Goal: Navigation & Orientation: Find specific page/section

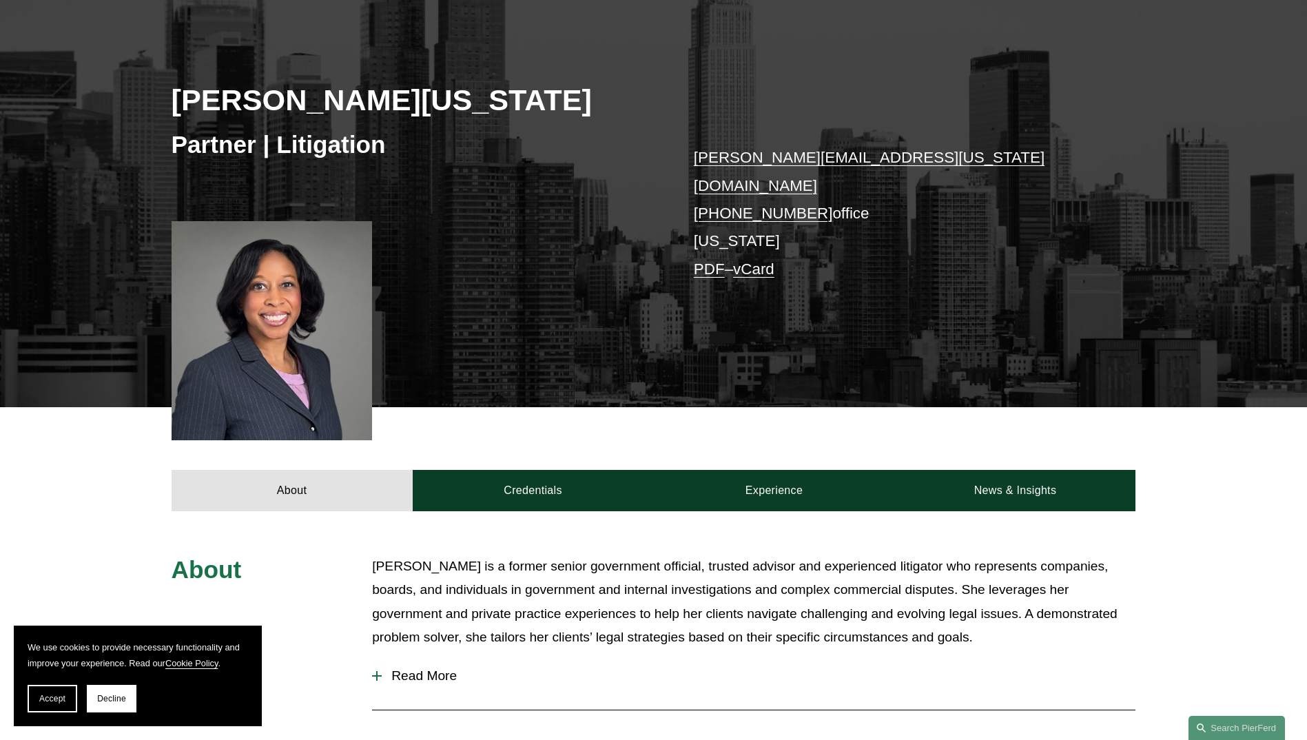
scroll to position [207, 0]
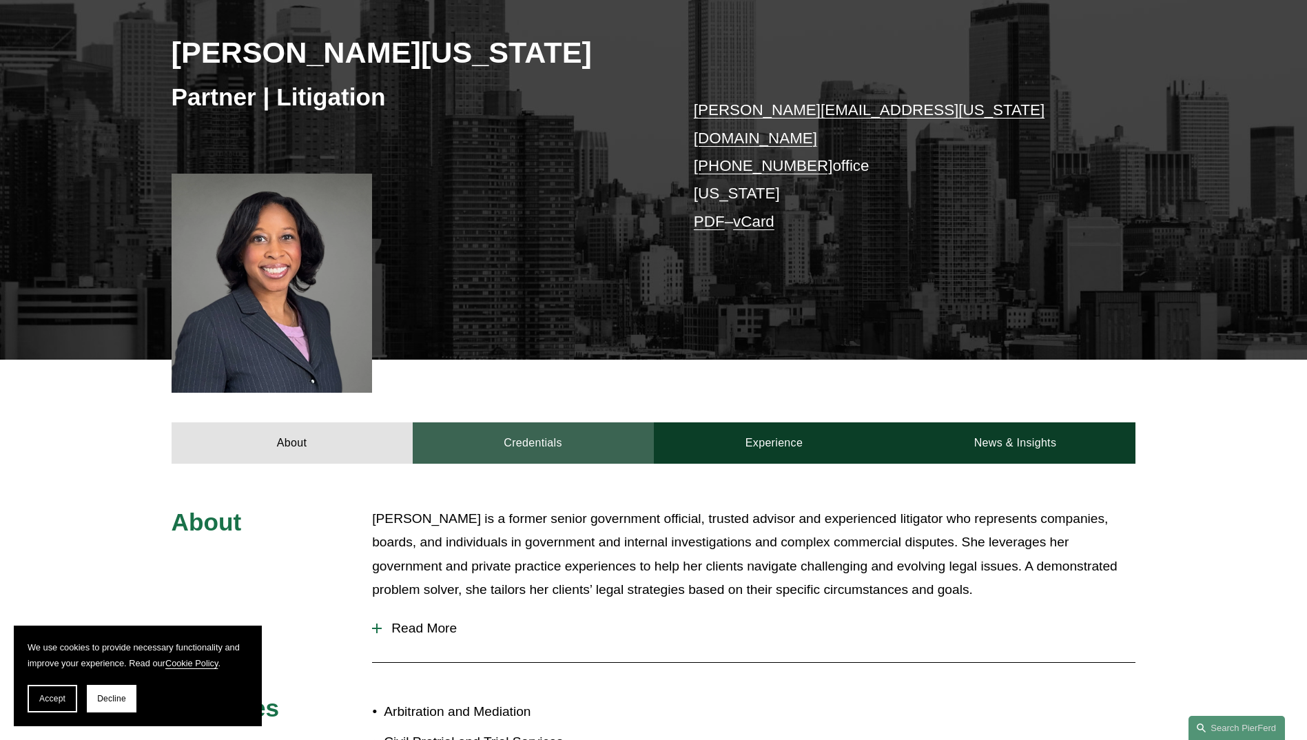
click at [520, 422] on link "Credentials" at bounding box center [533, 442] width 241 height 41
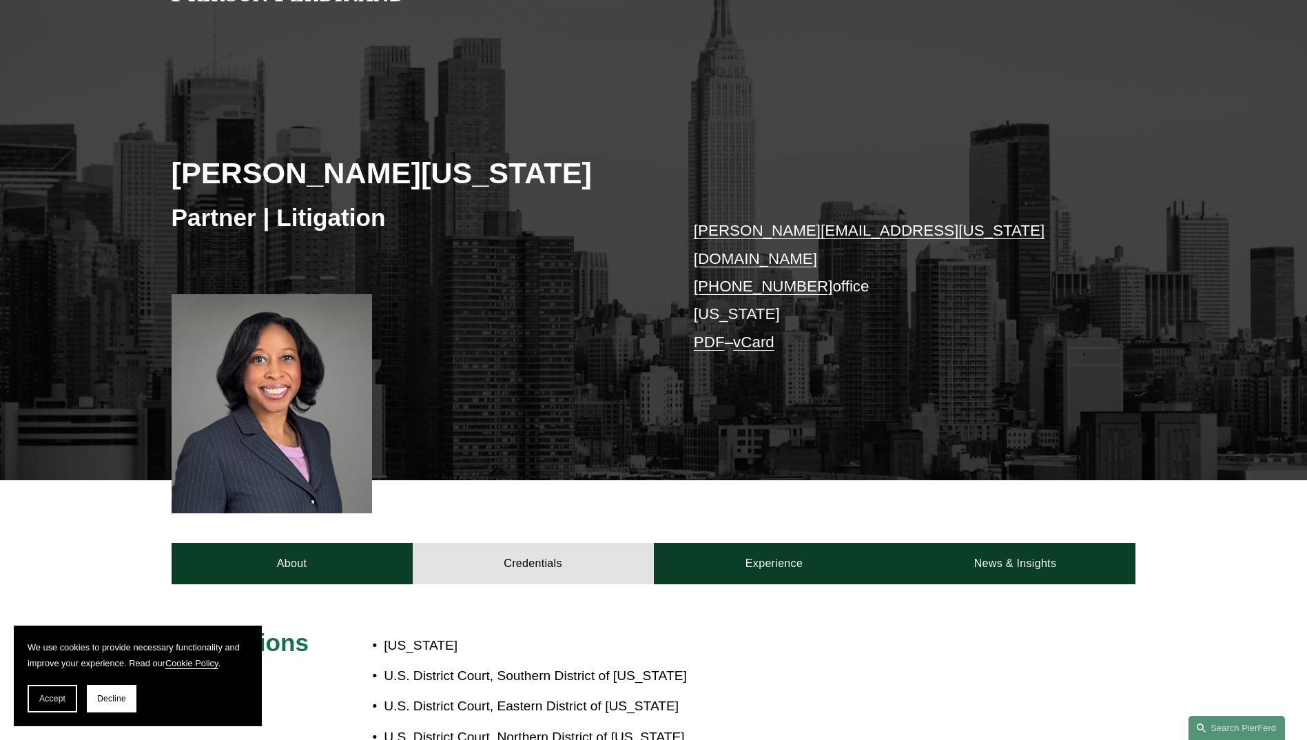
scroll to position [0, 0]
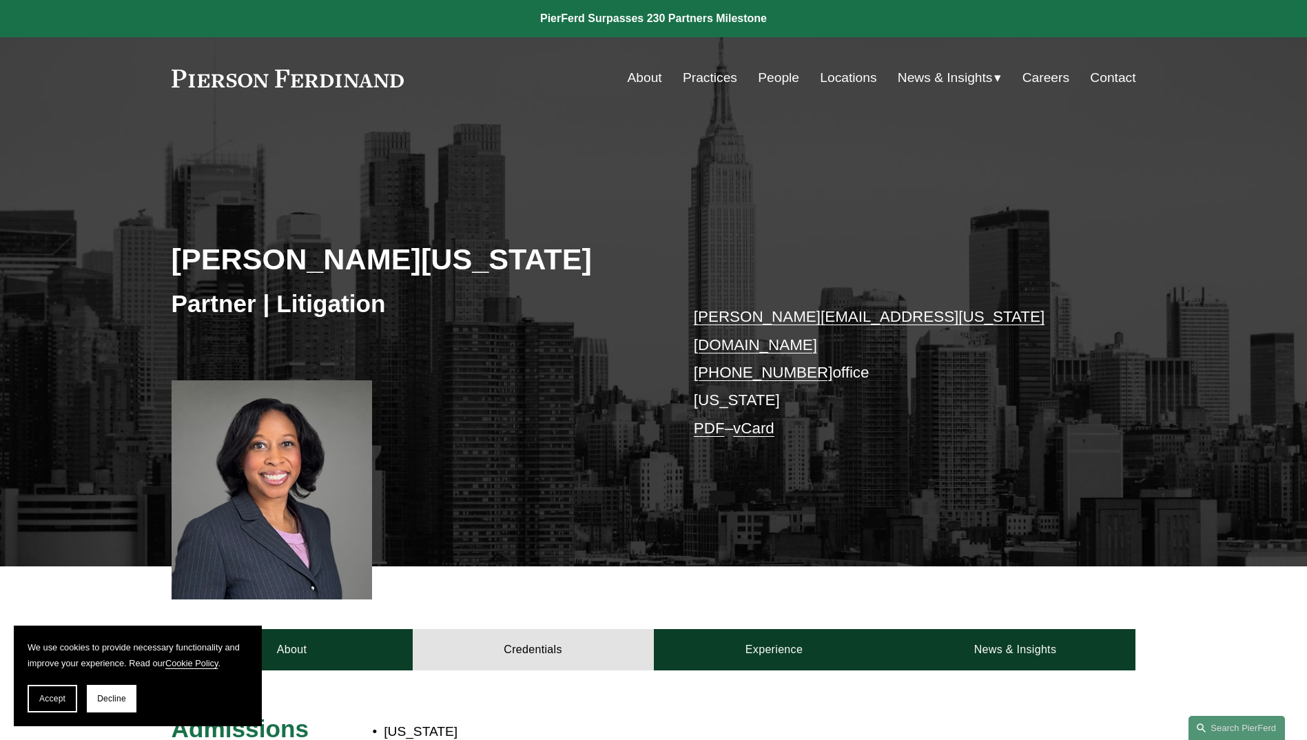
click at [838, 75] on link "Locations" at bounding box center [848, 78] width 57 height 26
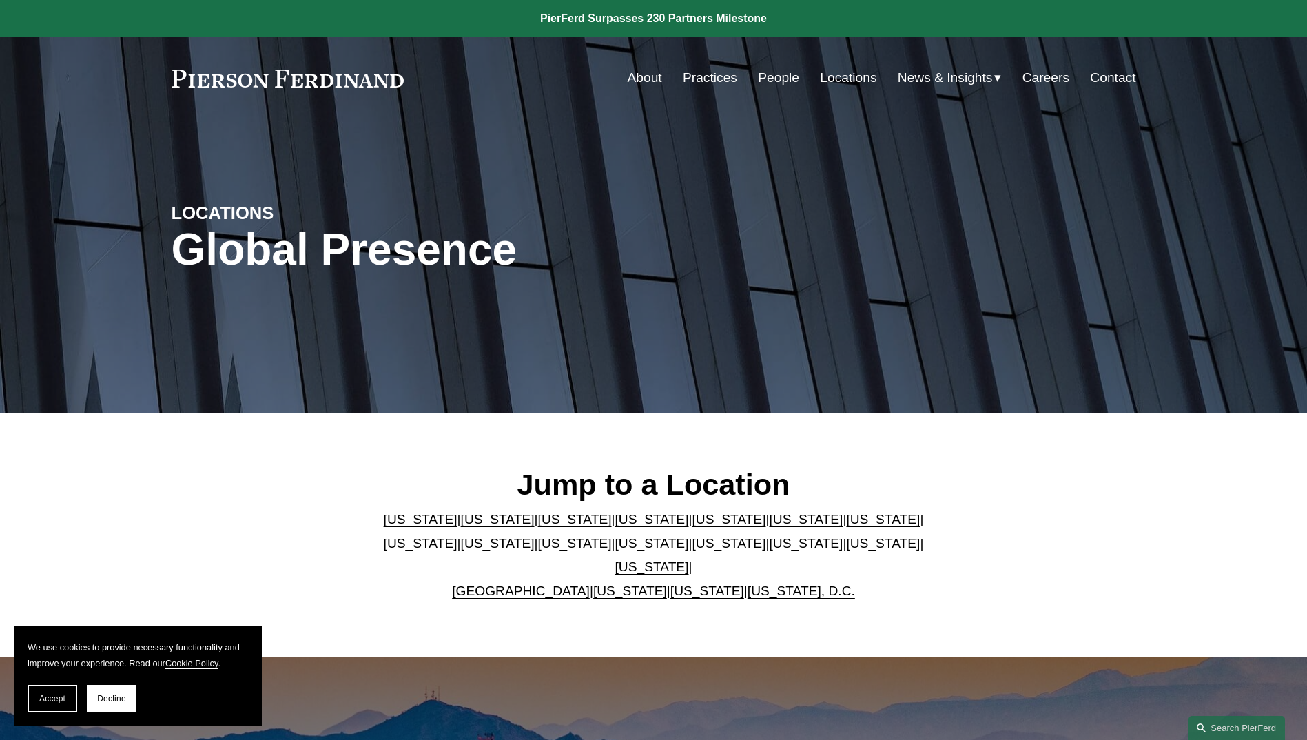
click at [703, 78] on link "Practices" at bounding box center [710, 78] width 54 height 26
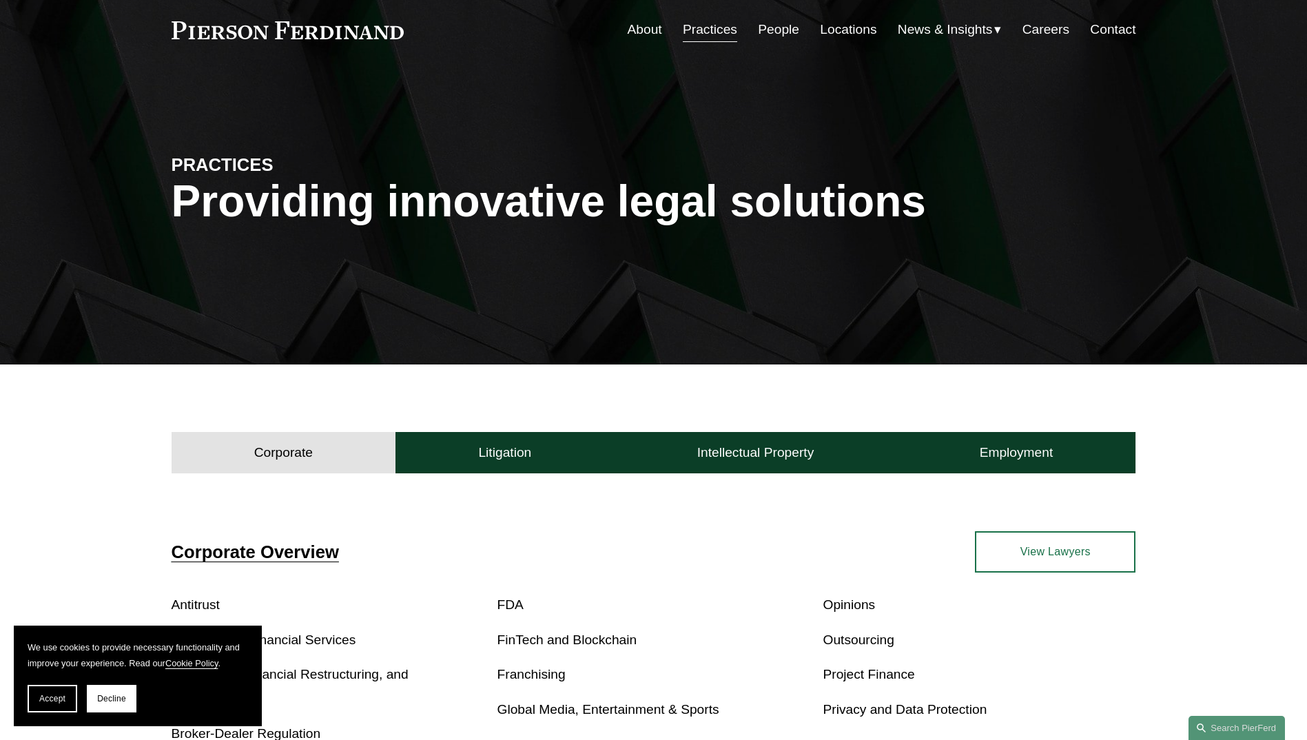
scroll to position [69, 0]
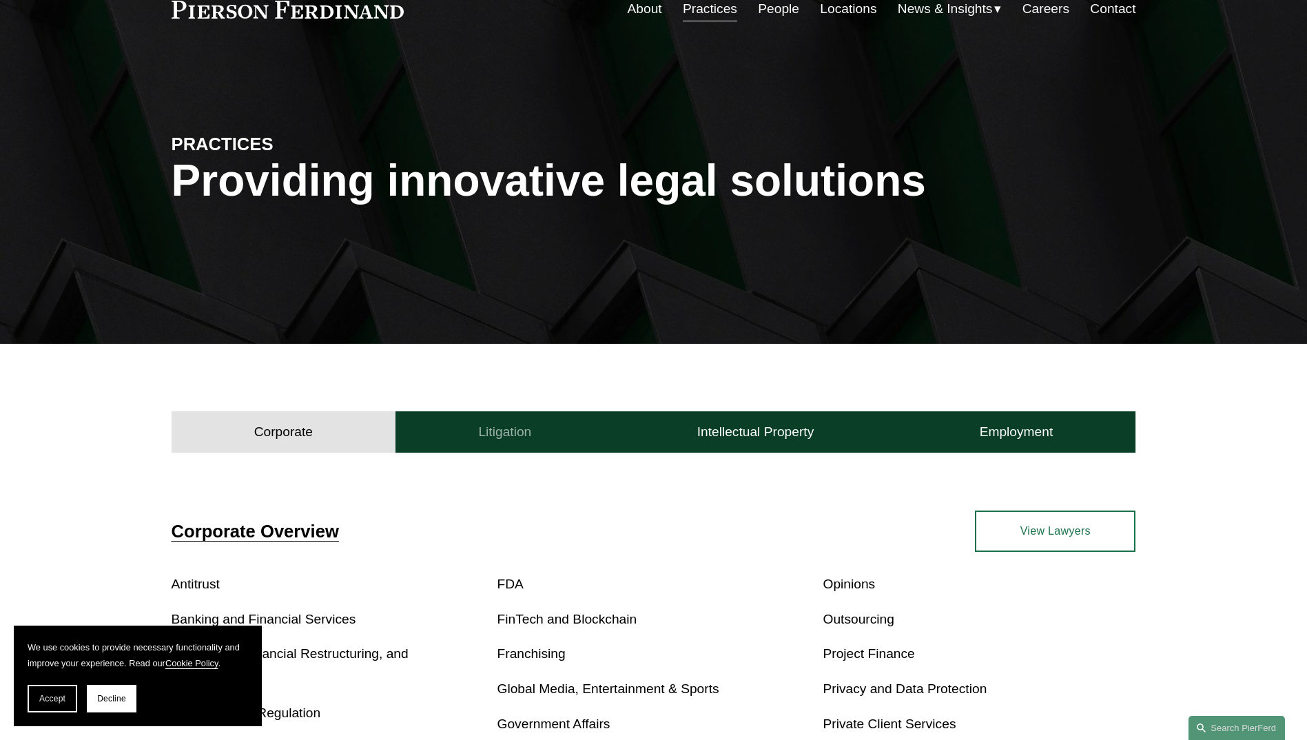
click at [515, 430] on h4 "Litigation" at bounding box center [504, 432] width 53 height 17
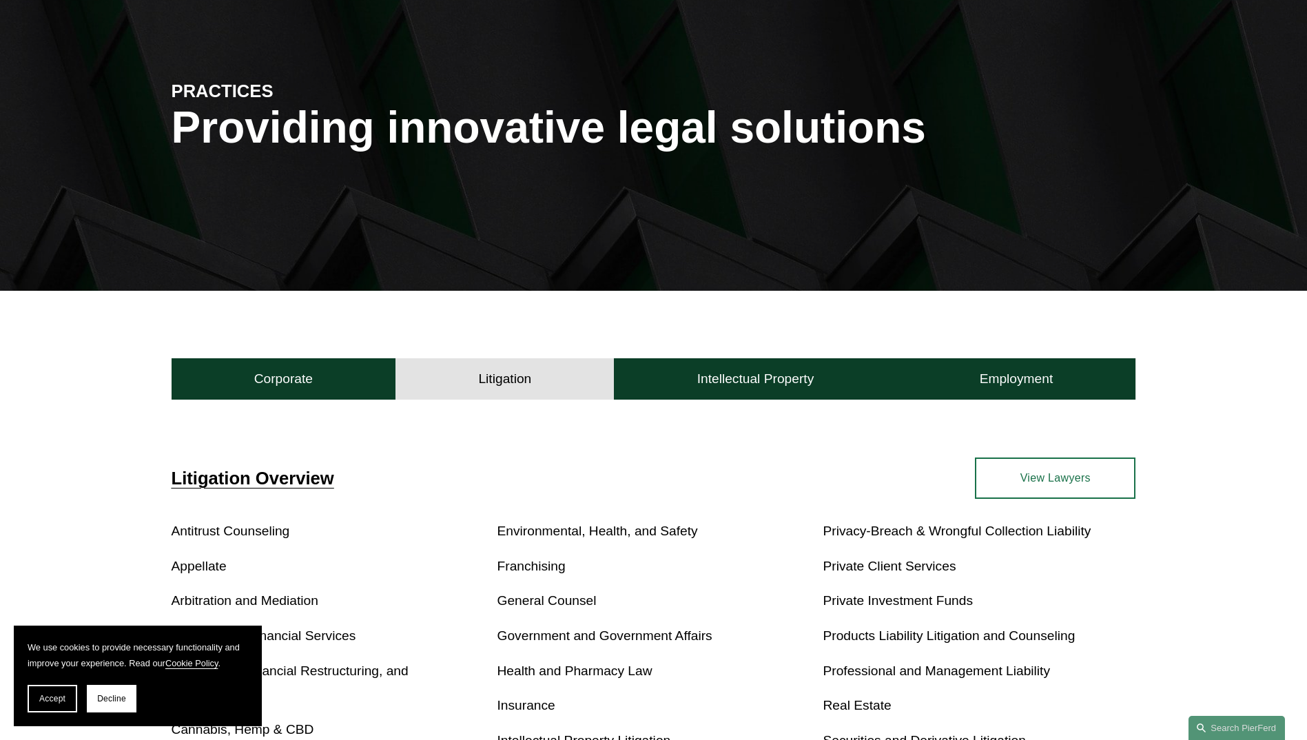
scroll to position [0, 0]
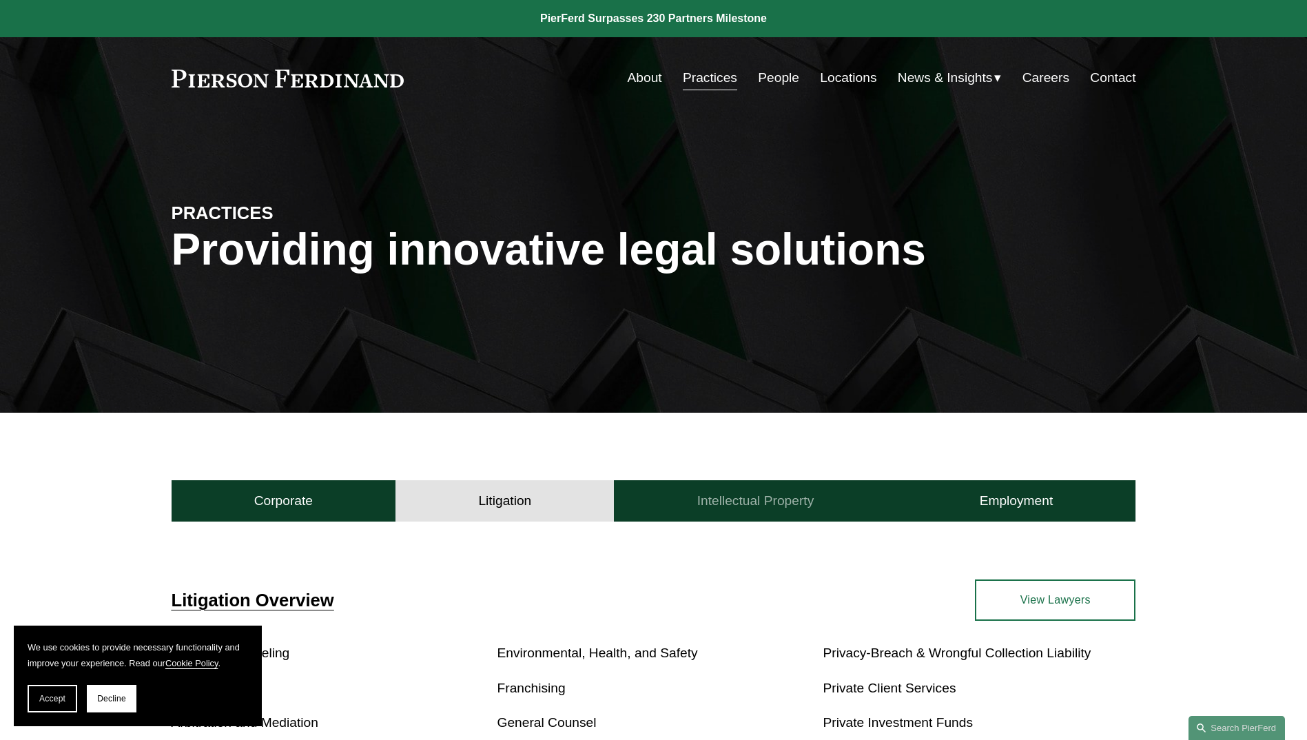
click at [780, 502] on h4 "Intellectual Property" at bounding box center [755, 501] width 117 height 17
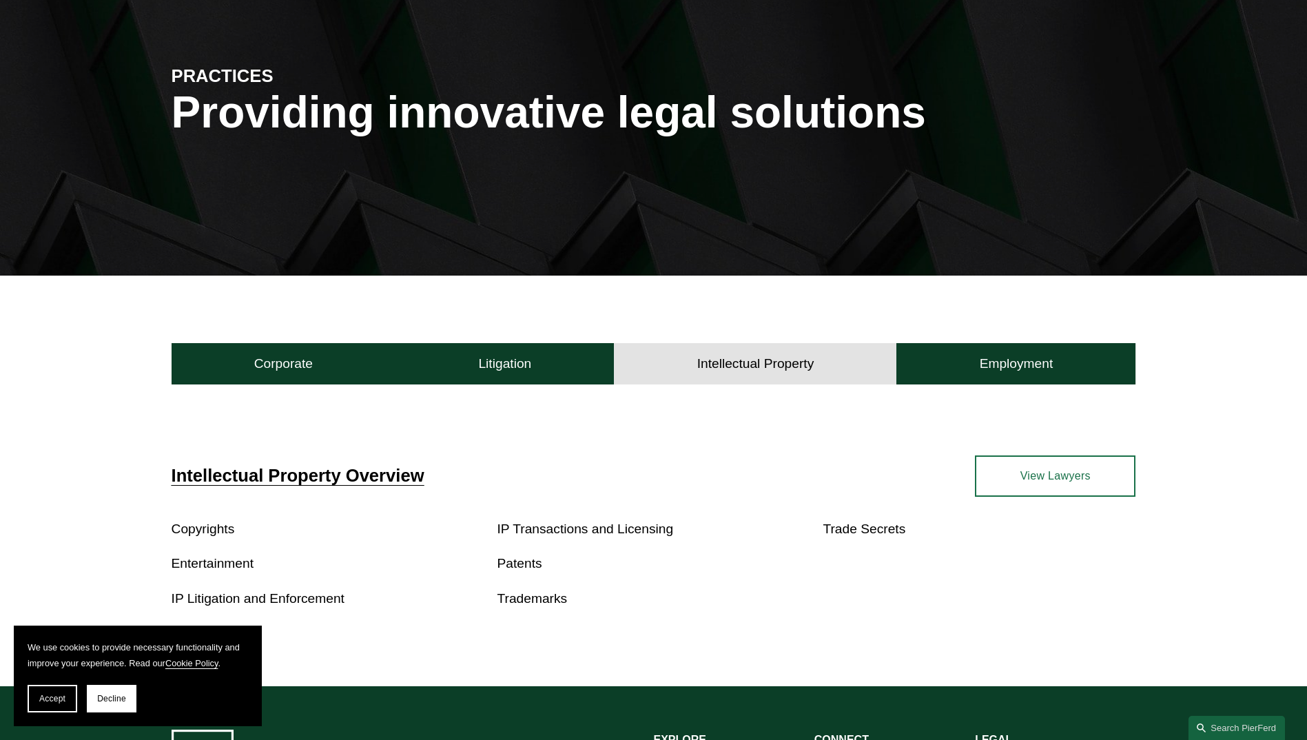
scroll to position [138, 0]
click at [1010, 369] on h4 "Employment" at bounding box center [1017, 363] width 74 height 17
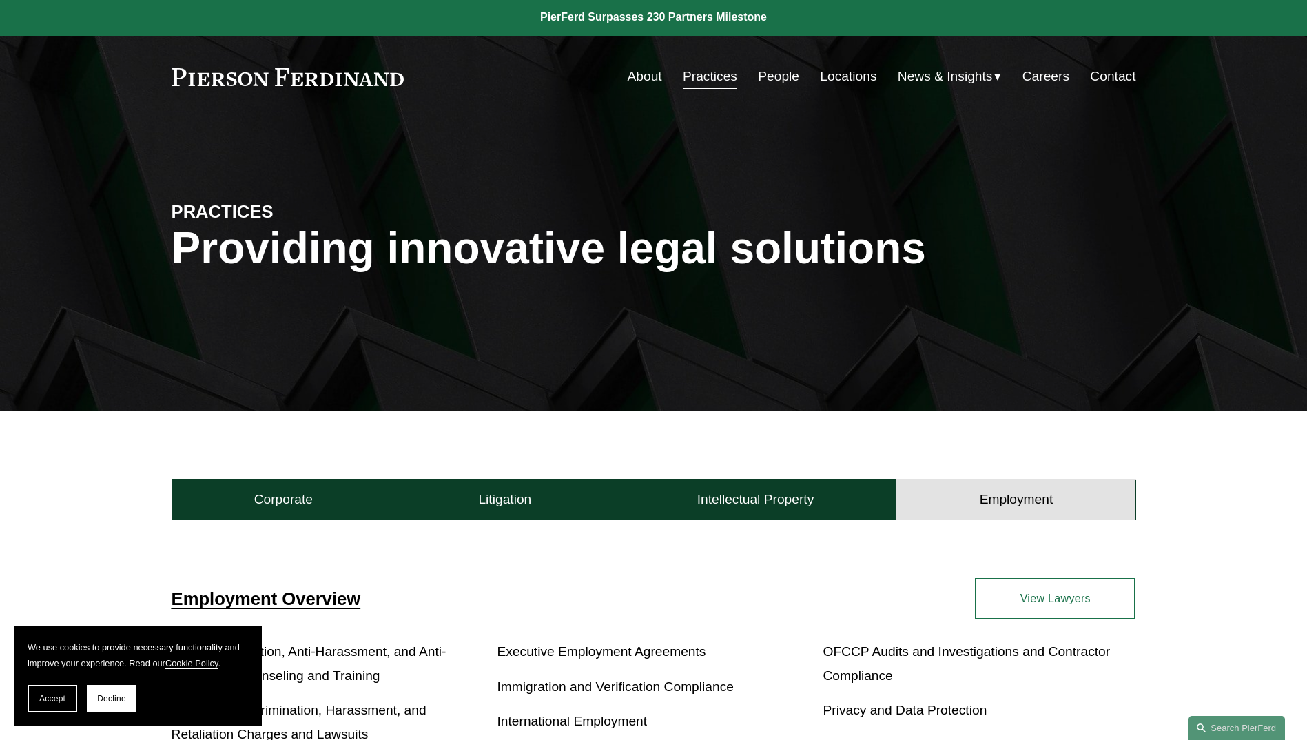
scroll to position [0, 0]
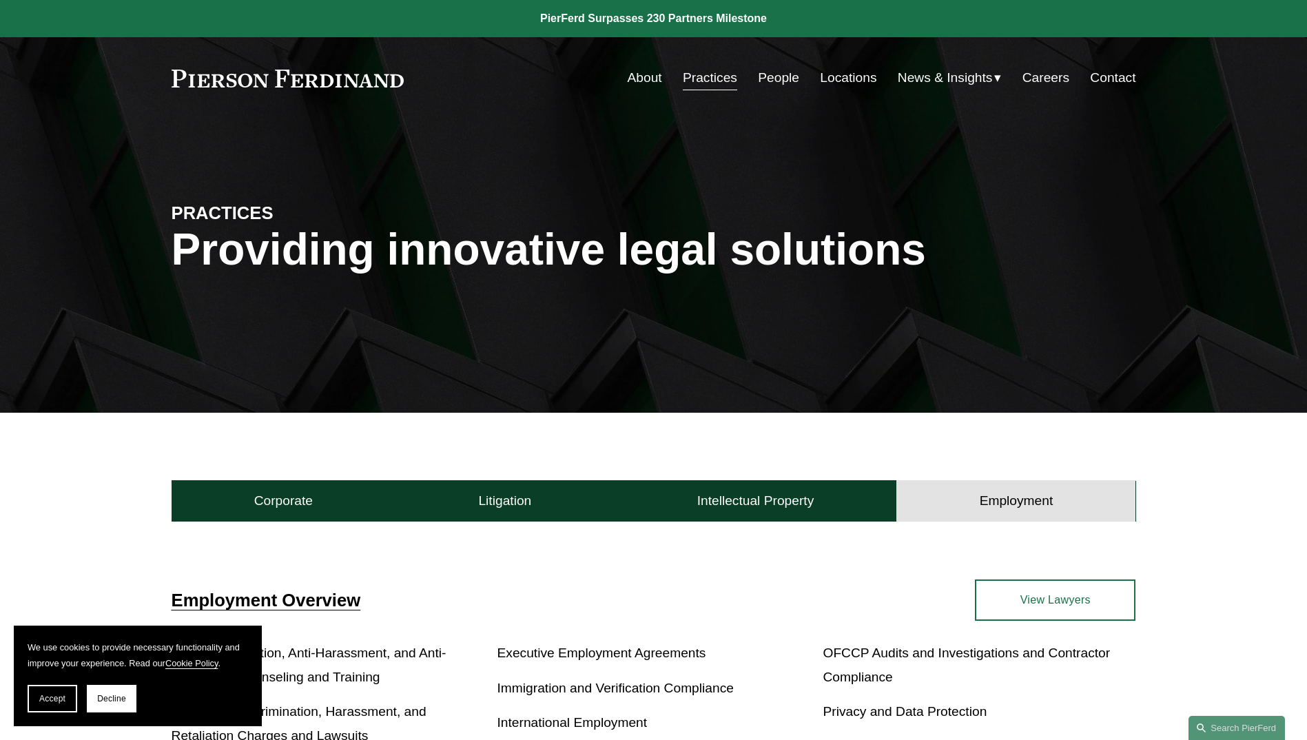
click at [773, 79] on link "People" at bounding box center [778, 78] width 41 height 26
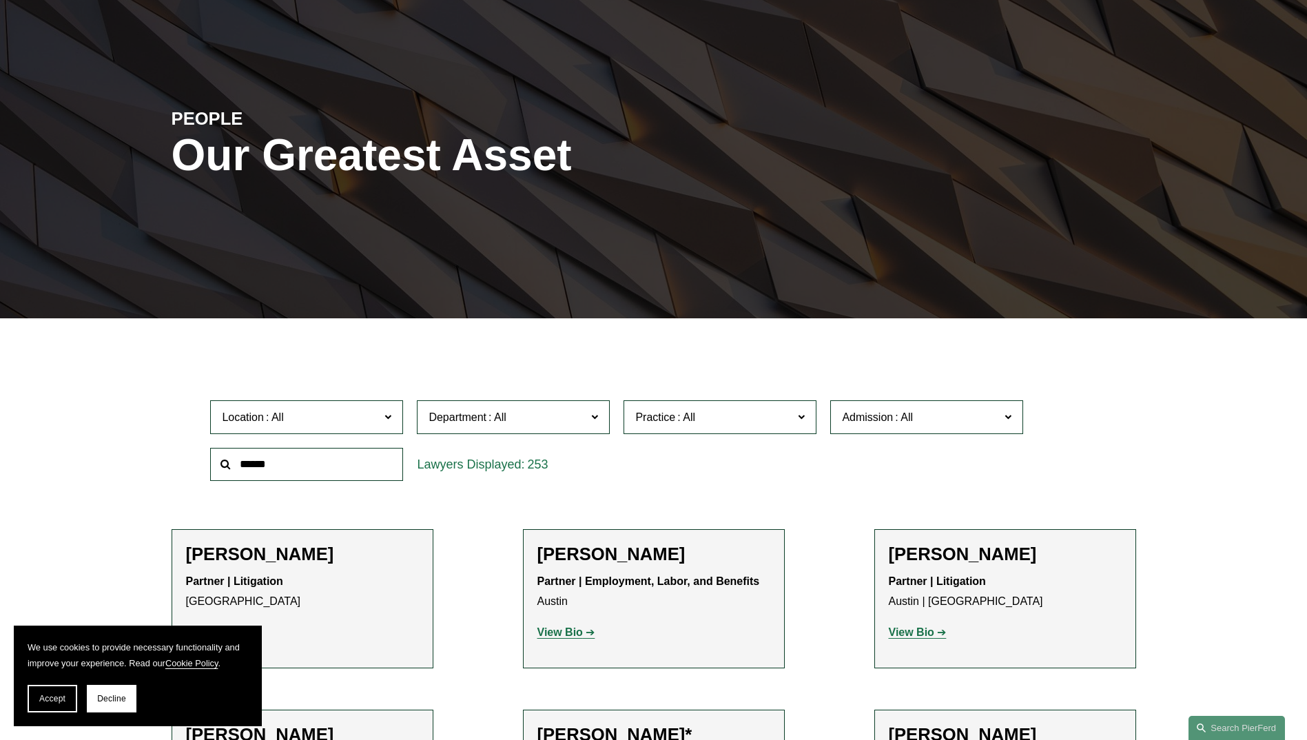
scroll to position [138, 0]
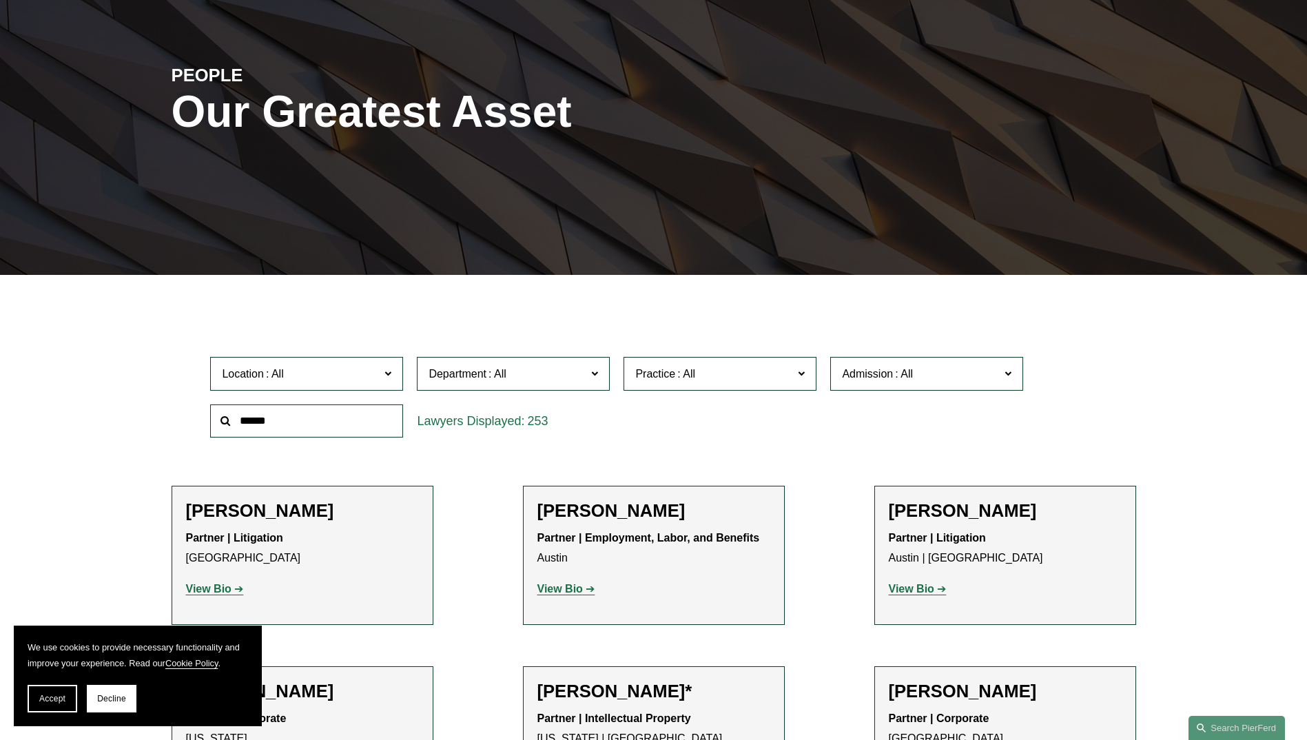
click at [381, 369] on label "Location" at bounding box center [306, 374] width 193 height 34
click at [0, 0] on link "[US_STATE]" at bounding box center [0, 0] width 0 height 0
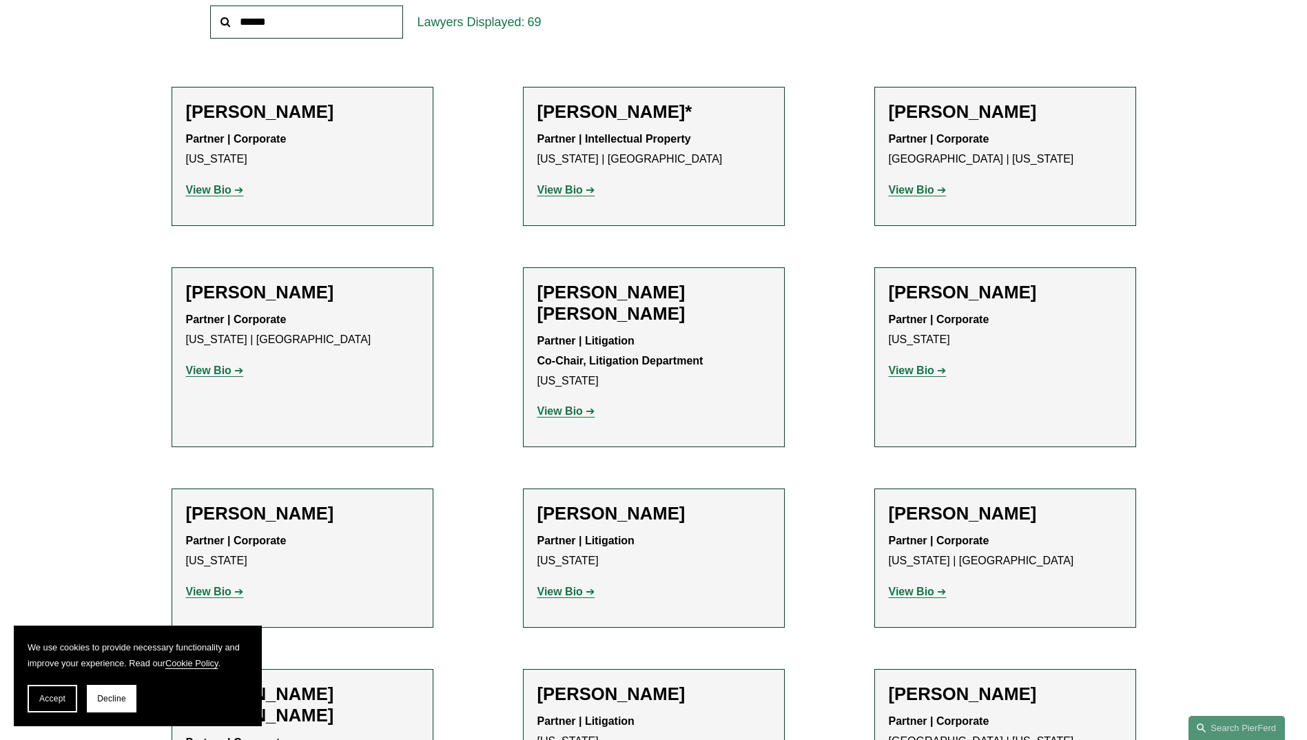
scroll to position [551, 0]
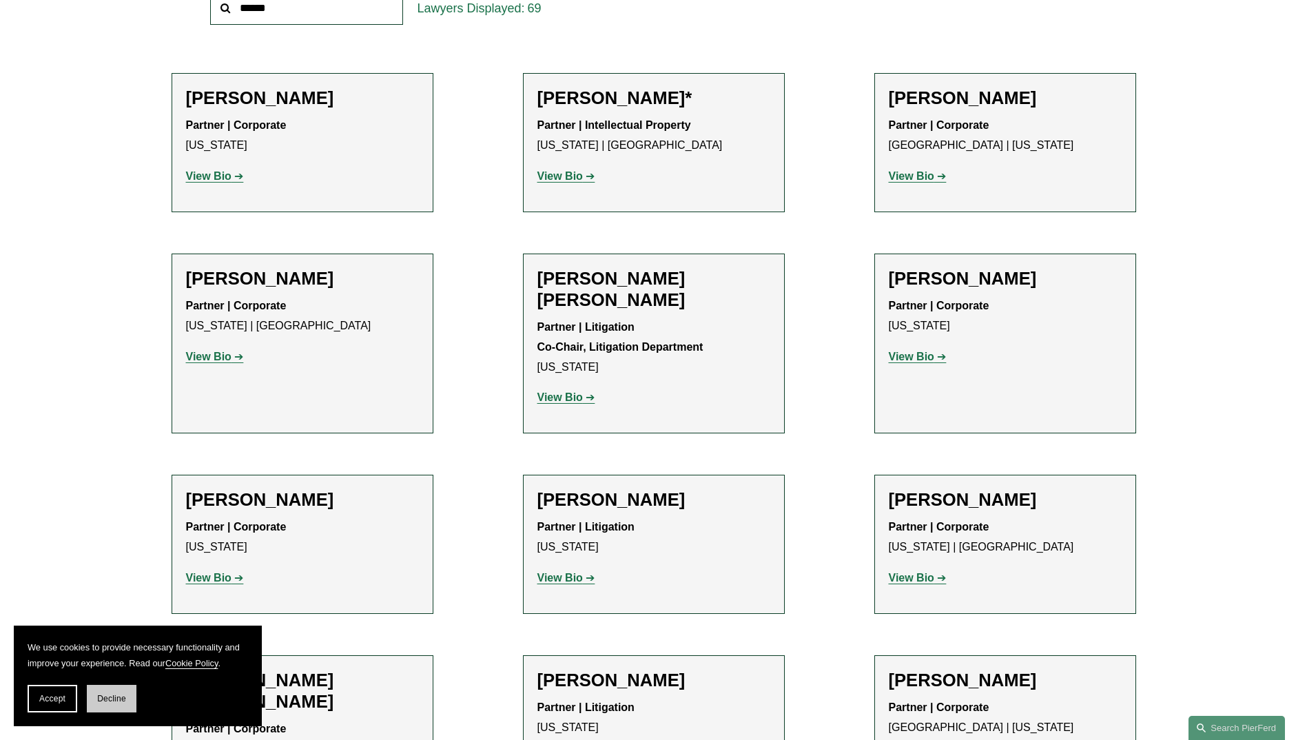
click at [122, 692] on button "Decline" at bounding box center [112, 699] width 50 height 28
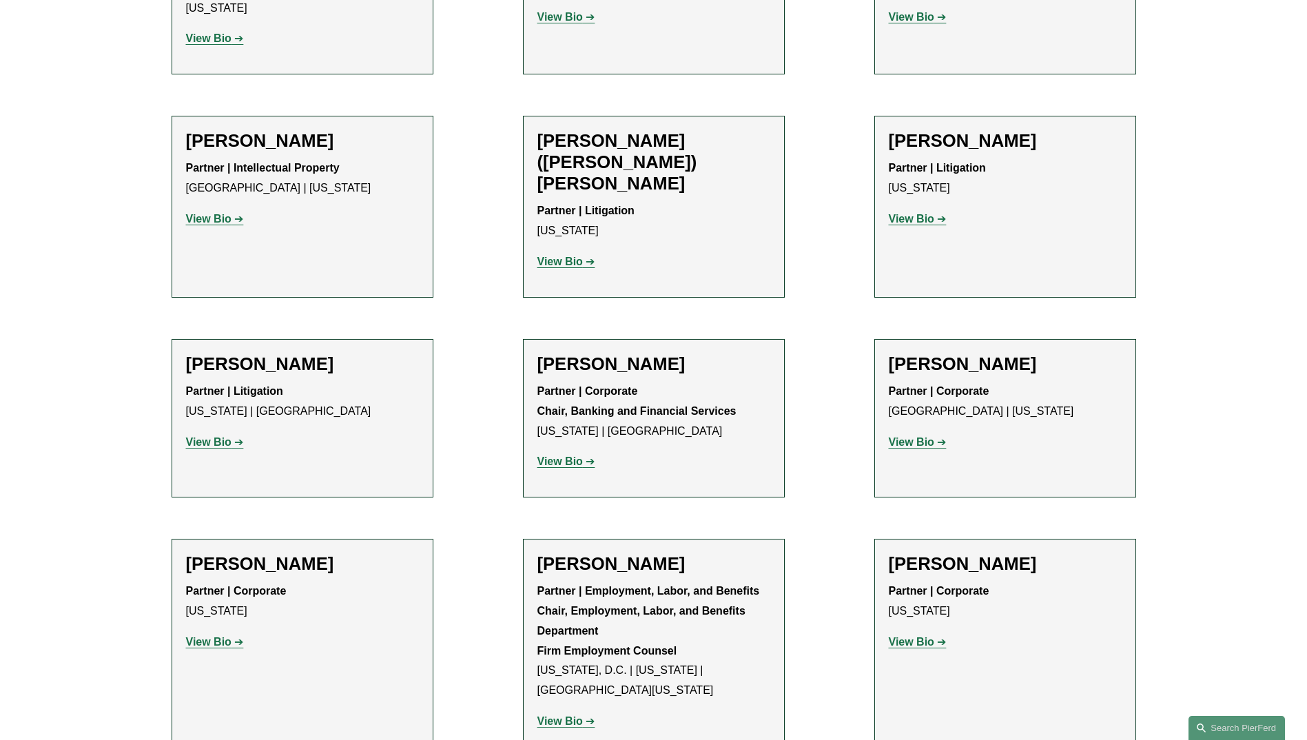
scroll to position [482, 0]
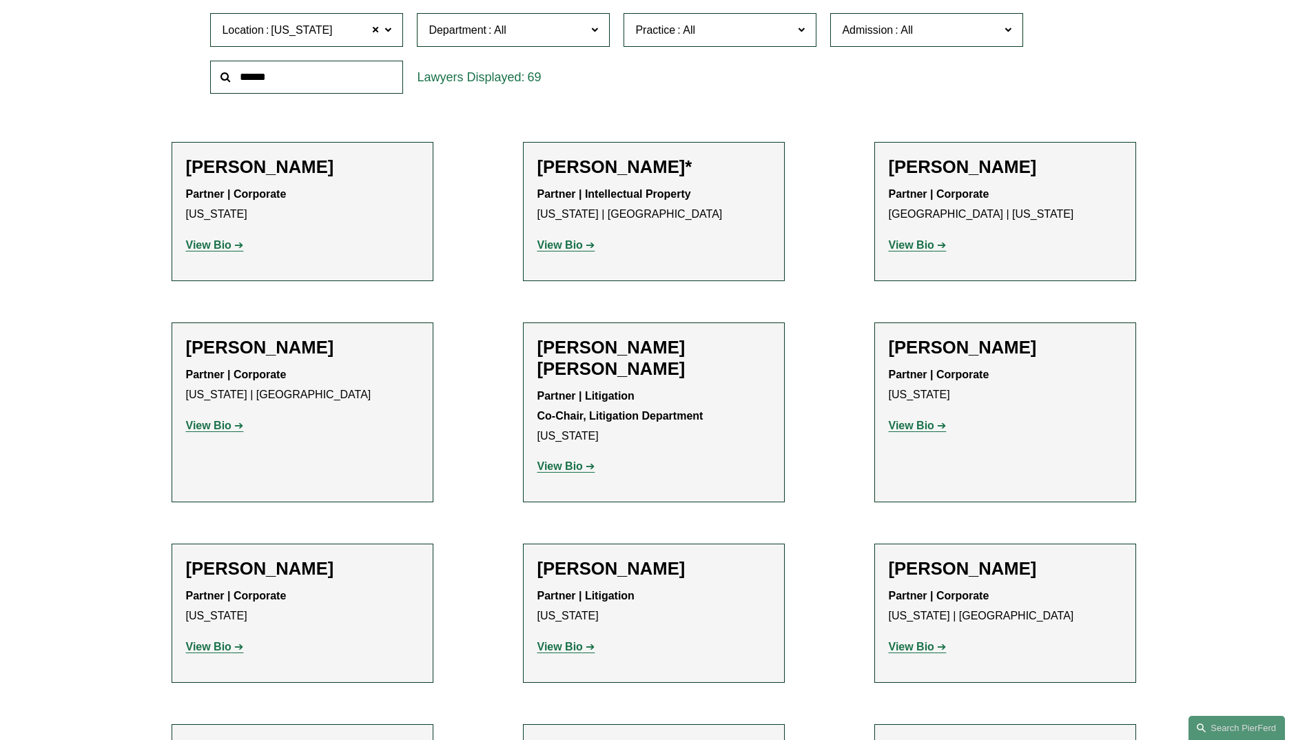
click at [563, 460] on strong "View Bio" at bounding box center [560, 466] width 45 height 12
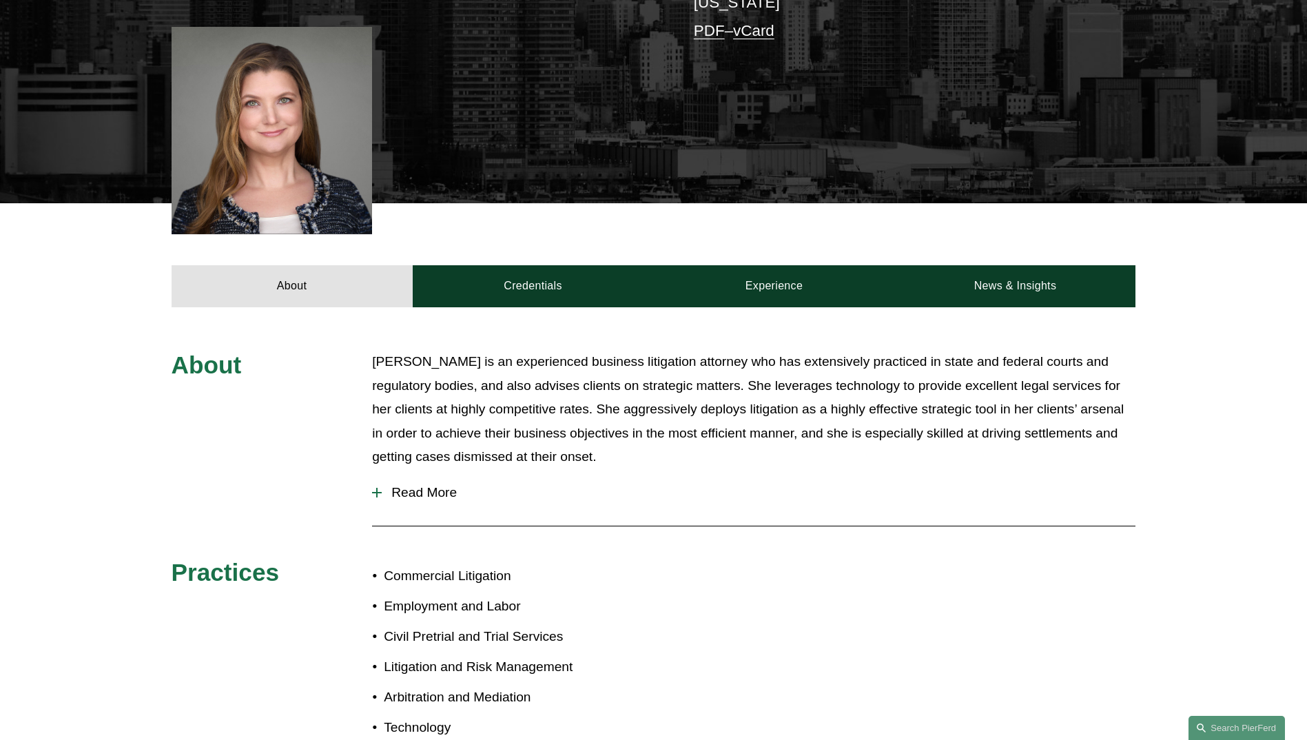
scroll to position [207, 0]
